Goal: Information Seeking & Learning: Check status

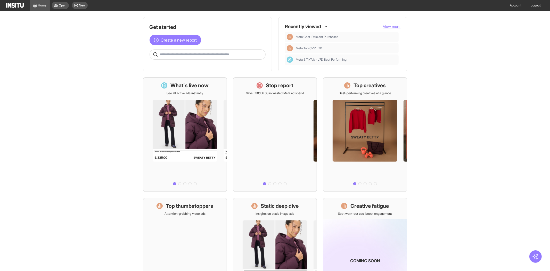
click at [385, 26] on span "View more" at bounding box center [392, 26] width 18 height 4
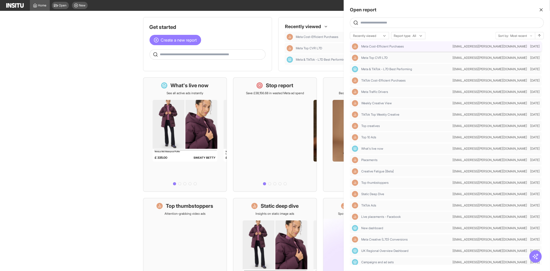
click at [393, 50] on div "Meta Cost-Efficient Purchases [PERSON_NAME][EMAIL_ADDRESS][PERSON_NAME][DOMAIN_…" at bounding box center [446, 46] width 192 height 10
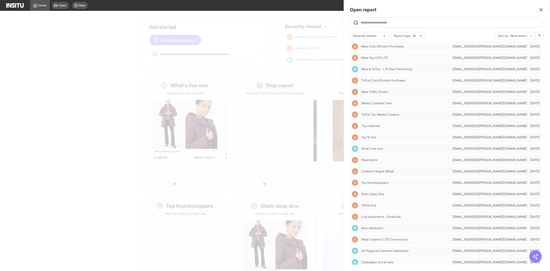
select select "**"
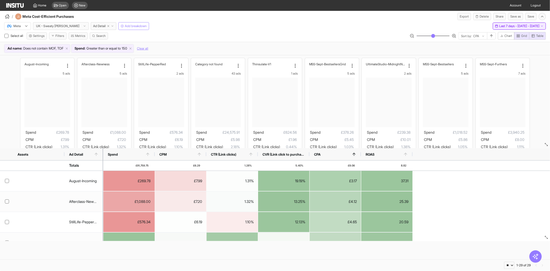
click at [500, 27] on span "Last 7 days - [DATE] - [DATE]" at bounding box center [520, 26] width 40 height 4
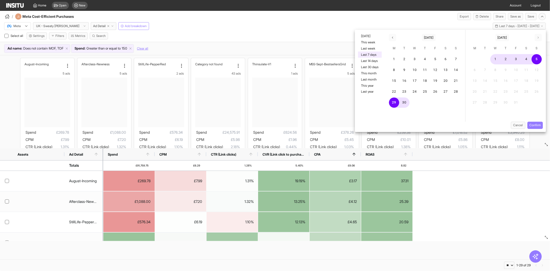
click at [404, 16] on div "/ Meta Cost-Efficient Purchases Export Delete Share Save as Save" at bounding box center [275, 15] width 550 height 9
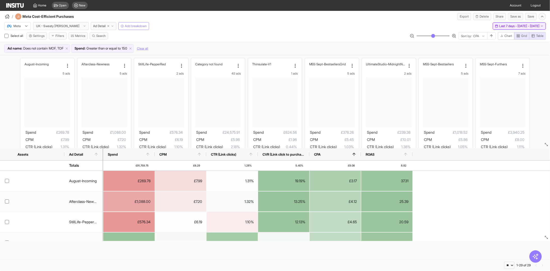
click at [500, 26] on span "Last 7 days - [DATE] - [DATE]" at bounding box center [520, 26] width 40 height 4
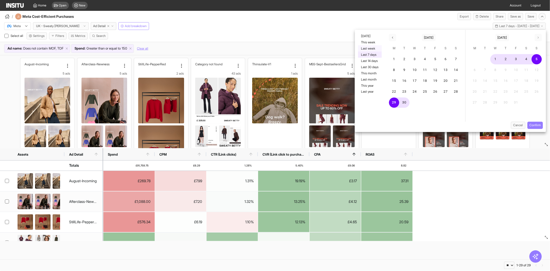
click at [372, 48] on button "Last week" at bounding box center [370, 48] width 24 height 6
click at [540, 124] on button "Confirm" at bounding box center [535, 125] width 15 height 7
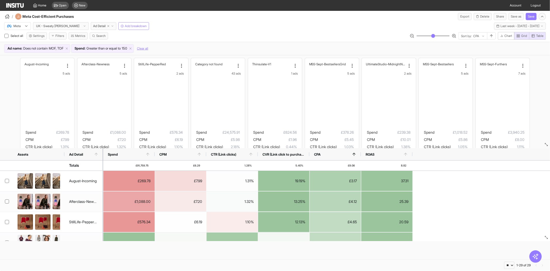
click at [368, 15] on div "/ Meta Cost-Efficient Purchases Export Delete Share Save as Save" at bounding box center [275, 15] width 550 height 9
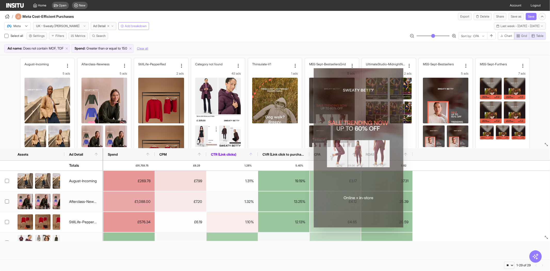
click at [240, 155] on span "CTR (Link clicks)" at bounding box center [230, 154] width 38 height 4
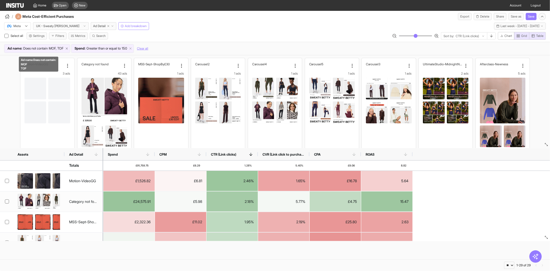
click at [69, 47] on icon at bounding box center [67, 49] width 4 height 4
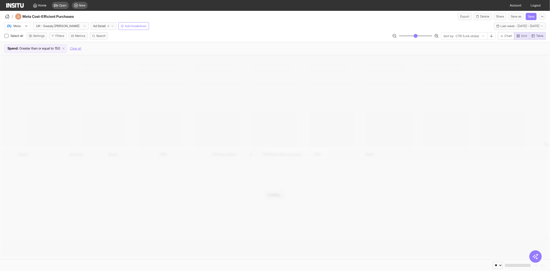
click at [240, 17] on div "/ Meta Cost-Efficient Purchases Export Delete Share Save as Save" at bounding box center [275, 15] width 550 height 9
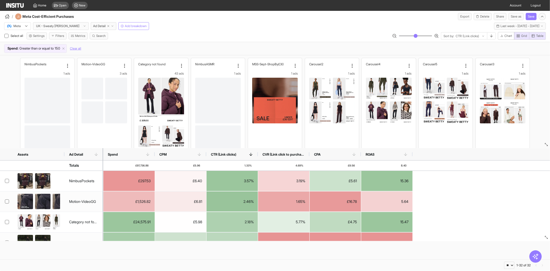
drag, startPoint x: 176, startPoint y: 18, endPoint x: 169, endPoint y: 15, distance: 8.4
click at [176, 18] on div "/ Meta Cost-Efficient Purchases Export Delete Share Save as Save" at bounding box center [275, 15] width 550 height 9
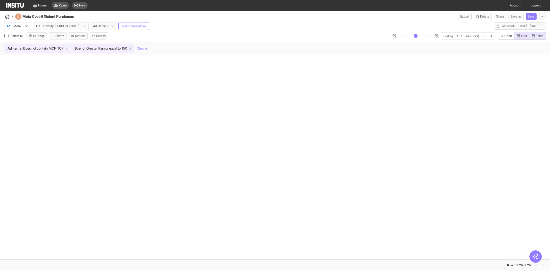
select select "**"
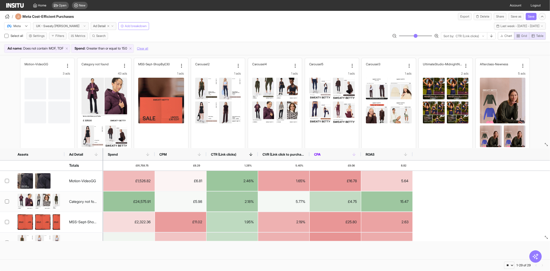
click at [332, 154] on span "CPA" at bounding box center [333, 154] width 38 height 4
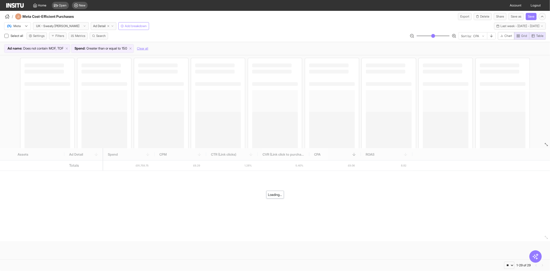
click at [378, 12] on div "/ Meta Cost-Efficient Purchases Export Delete Share Save as Save" at bounding box center [275, 15] width 550 height 9
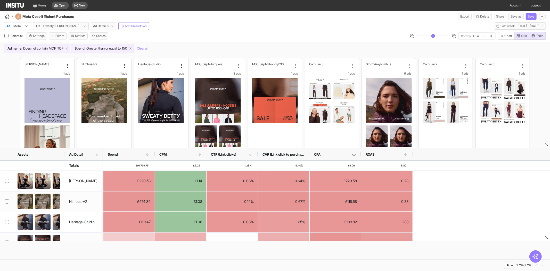
click at [223, 19] on div "/ Meta Cost-Efficient Purchases Export Delete Share Save as Save" at bounding box center [275, 15] width 550 height 9
click at [324, 26] on div "Meta UK - Sweaty Betty Ad Detail Add breakdown Last week - Mon 29 Sep - Sun 5 O…" at bounding box center [275, 25] width 550 height 10
click at [343, 154] on span "CPA" at bounding box center [333, 154] width 38 height 4
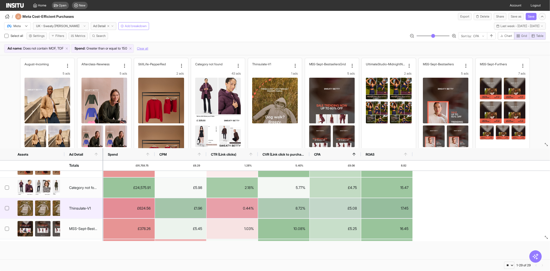
scroll to position [57, 0]
